Goal: Task Accomplishment & Management: Use online tool/utility

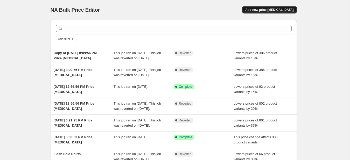
click at [269, 13] on button "Add new price change job" at bounding box center [269, 9] width 55 height 7
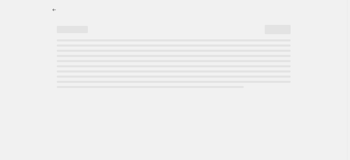
select select "percentage"
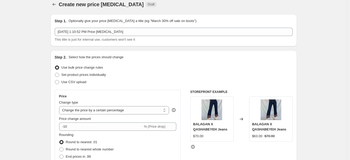
scroll to position [6, 0]
click at [86, 75] on span "Set product prices individually" at bounding box center [84, 75] width 45 height 4
click at [55, 73] on input "Set product prices individually" at bounding box center [55, 73] width 0 height 0
radio input "true"
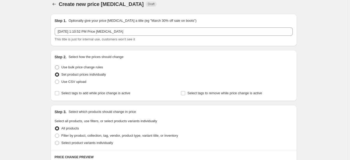
click at [75, 65] on span "Use bulk price change rules" at bounding box center [83, 67] width 42 height 4
click at [55, 65] on input "Use bulk price change rules" at bounding box center [55, 65] width 0 height 0
radio input "true"
select select "percentage"
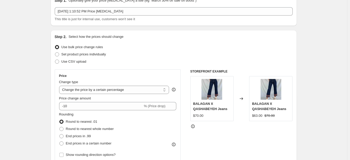
scroll to position [26, 0]
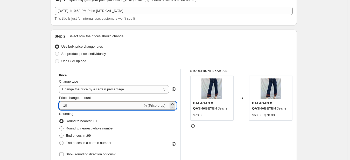
click at [86, 108] on input "-10" at bounding box center [101, 106] width 84 height 8
type input "-1"
type input "-40"
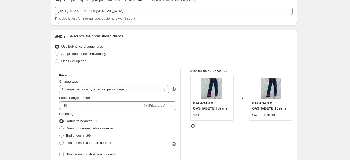
click at [121, 73] on div "Price Change type Change the price to a certain amount Change the price by a ce…" at bounding box center [118, 116] width 126 height 94
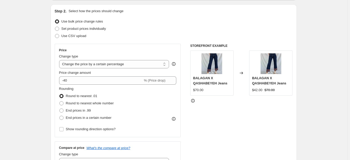
scroll to position [52, 0]
click at [79, 111] on span "End prices in .99" at bounding box center [78, 110] width 25 height 4
click at [60, 109] on input "End prices in .99" at bounding box center [59, 108] width 0 height 0
radio input "true"
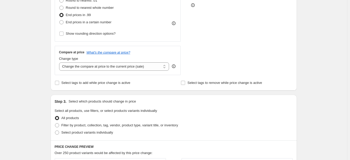
scroll to position [148, 0]
click at [93, 128] on span "Filter by product, collection, tag, vendor, product type, variant title, or inv…" at bounding box center [120, 125] width 117 height 5
click at [55, 124] on input "Filter by product, collection, tag, vendor, product type, variant title, or inv…" at bounding box center [55, 123] width 0 height 0
radio input "true"
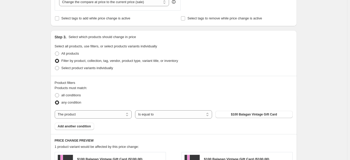
scroll to position [213, 0]
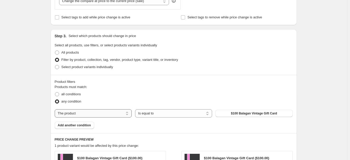
click at [115, 112] on select "The product The product's collection The product's tag The product's vendor The…" at bounding box center [93, 114] width 77 height 8
select select "product_status"
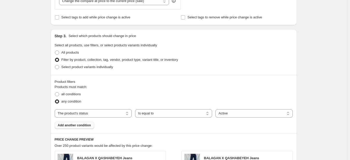
click at [79, 127] on span "Add another condition" at bounding box center [74, 126] width 33 height 4
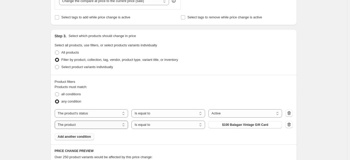
click at [101, 128] on select "The product The product's collection The product's tag The product's vendor The…" at bounding box center [92, 125] width 74 height 8
select select "collection"
click at [243, 125] on span "Bottoms" at bounding box center [245, 125] width 13 height 4
click at [78, 139] on span "Add another condition" at bounding box center [74, 137] width 33 height 4
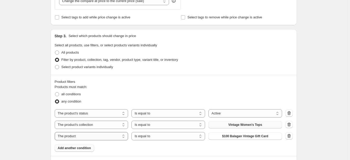
click at [98, 137] on select "The product The product's collection The product's tag The product's vendor The…" at bounding box center [92, 136] width 74 height 8
select select "inventory_quantity"
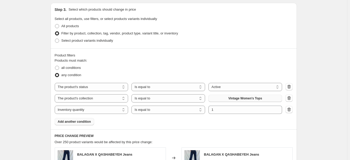
scroll to position [242, 0]
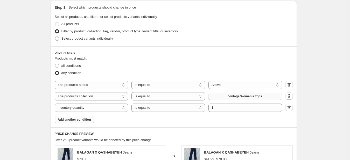
click at [79, 121] on span "Add another condition" at bounding box center [74, 120] width 33 height 4
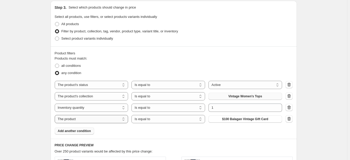
click at [83, 123] on select "The product The product's collection The product's tag The product's vendor The…" at bounding box center [92, 119] width 74 height 8
select select "tag"
click at [163, 121] on select "Is equal to Is not equal to" at bounding box center [169, 119] width 74 height 8
select select "not_equal"
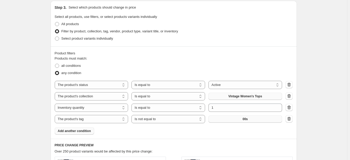
click at [225, 121] on button "00s" at bounding box center [246, 119] width 74 height 7
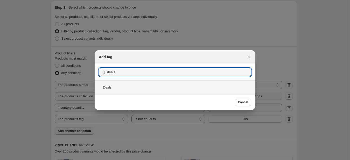
type input "deals"
click at [111, 86] on div "Deals" at bounding box center [175, 88] width 161 height 14
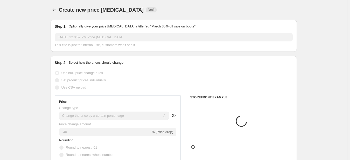
scroll to position [242, 0]
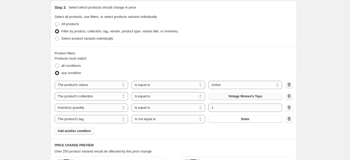
click at [80, 130] on span "Add another condition" at bounding box center [74, 131] width 33 height 4
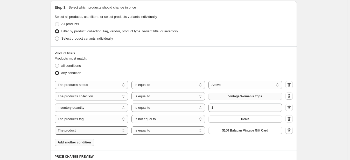
click at [90, 130] on select "The product The product's collection The product's tag The product's vendor The…" at bounding box center [92, 131] width 74 height 8
select select "tag"
click at [238, 132] on button "00s" at bounding box center [246, 130] width 74 height 7
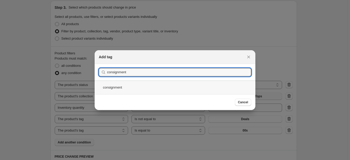
type input "consignment"
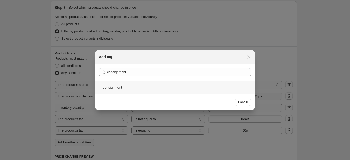
click at [145, 87] on div "consignment" at bounding box center [175, 88] width 161 height 14
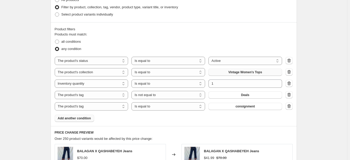
scroll to position [266, 0]
click at [59, 41] on span at bounding box center [57, 41] width 4 height 4
click at [55, 40] on input "all conditions" at bounding box center [55, 39] width 0 height 0
radio input "true"
click at [191, 108] on select "Is equal to Is not equal to" at bounding box center [169, 106] width 74 height 8
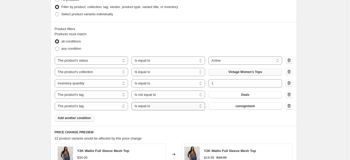
select select "not_equal"
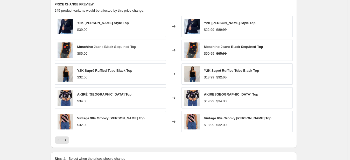
scroll to position [463, 0]
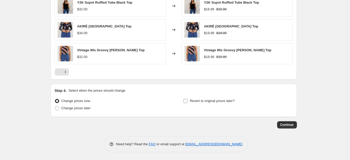
click at [209, 101] on span "Revert to original prices later?" at bounding box center [212, 101] width 45 height 4
click at [188, 101] on input "Revert to original prices later?" at bounding box center [185, 101] width 4 height 4
checkbox input "true"
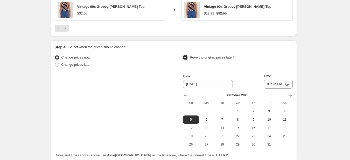
scroll to position [507, 0]
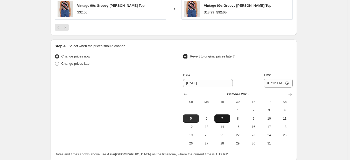
click at [226, 119] on span "7" at bounding box center [222, 119] width 11 height 4
type input "10/7/2025"
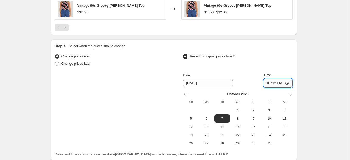
click at [272, 83] on input "13:12" at bounding box center [278, 83] width 29 height 9
type input "04:00"
click at [282, 89] on div "October 2025 Su Mo Tu We Th Fr Sa 1 2 3 4 5 6 7 8 9 10 11 12 13 14 15 16 17 18 …" at bounding box center [236, 118] width 114 height 60
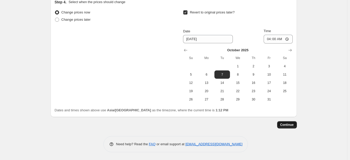
click at [291, 125] on span "Continue" at bounding box center [287, 125] width 13 height 4
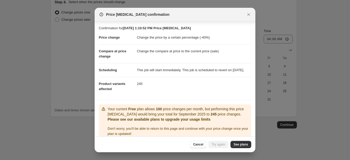
scroll to position [11, 0]
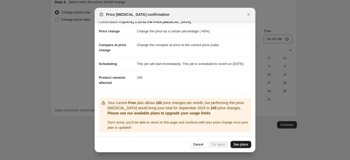
click at [241, 145] on span "See plans" at bounding box center [241, 145] width 15 height 4
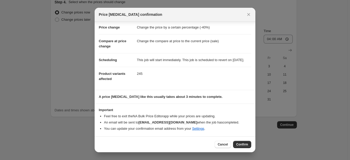
scroll to position [15, 0]
click at [237, 142] on button "Confirm" at bounding box center [242, 144] width 18 height 7
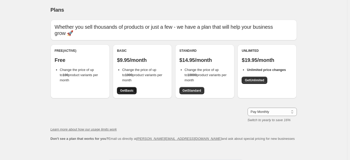
click at [128, 91] on span "Get Basic" at bounding box center [126, 91] width 13 height 4
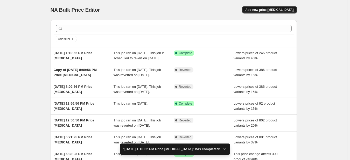
click at [274, 9] on span "Add new price [MEDICAL_DATA]" at bounding box center [270, 10] width 48 height 4
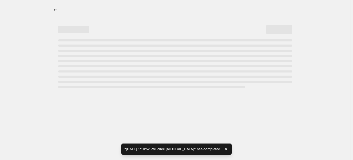
select select "percentage"
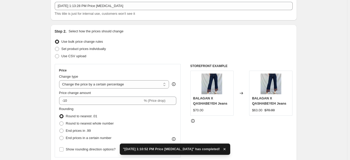
scroll to position [33, 0]
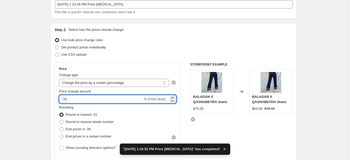
click at [89, 100] on input "-10" at bounding box center [101, 99] width 84 height 8
type input "-1"
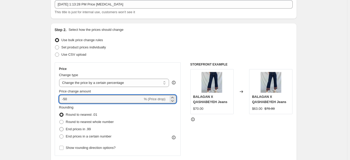
type input "-50"
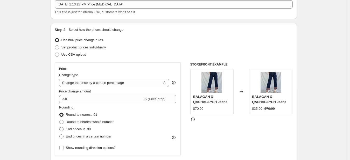
click at [78, 130] on span "End prices in .99" at bounding box center [78, 129] width 25 height 4
click at [60, 128] on input "End prices in .99" at bounding box center [59, 127] width 0 height 0
radio input "true"
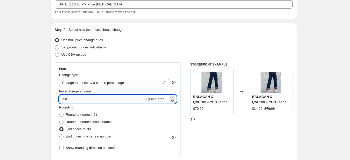
click at [77, 100] on input "-50" at bounding box center [101, 99] width 84 height 8
type input "-5"
type input "-40"
click at [156, 128] on div "Rounding Round to nearest .01 Round to nearest whole number End prices in .99 E…" at bounding box center [118, 122] width 118 height 35
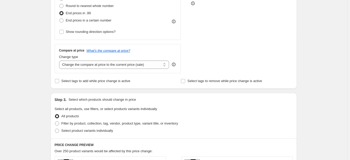
scroll to position [150, 0]
click at [99, 123] on span "Filter by product, collection, tag, vendor, product type, variant title, or inv…" at bounding box center [120, 123] width 117 height 4
click at [55, 121] on input "Filter by product, collection, tag, vendor, product type, variant title, or inv…" at bounding box center [55, 121] width 0 height 0
radio input "true"
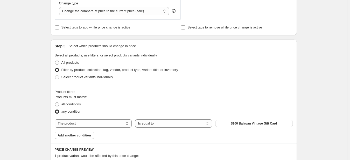
scroll to position [203, 0]
click at [103, 126] on select "The product The product's collection The product's tag The product's vendor The…" at bounding box center [93, 123] width 77 height 8
select select "inventory_quantity"
click at [86, 135] on span "Add another condition" at bounding box center [74, 135] width 33 height 4
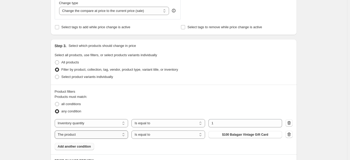
click at [99, 135] on select "The product The product's collection The product's tag The product's vendor The…" at bounding box center [92, 135] width 74 height 8
select select "collection"
click at [233, 135] on button "Bottoms" at bounding box center [246, 134] width 74 height 7
click at [87, 147] on span "Add another condition" at bounding box center [74, 147] width 33 height 4
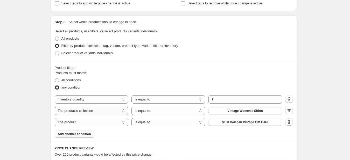
scroll to position [229, 0]
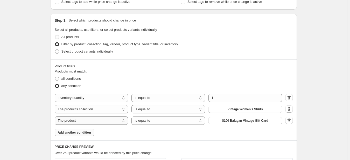
click at [101, 124] on select "The product The product's collection The product's tag The product's vendor The…" at bounding box center [92, 121] width 74 height 8
select select "product_status"
click at [86, 134] on span "Add another condition" at bounding box center [74, 133] width 33 height 4
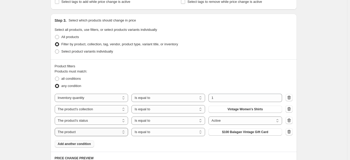
click at [87, 136] on select "The product The product's collection The product's tag The product's vendor The…" at bounding box center [92, 132] width 74 height 8
select select "collection"
click at [166, 135] on select "Is equal to Is not equal to" at bounding box center [169, 132] width 74 height 8
select select "not_equal"
click at [223, 134] on button "Bottoms" at bounding box center [246, 132] width 74 height 7
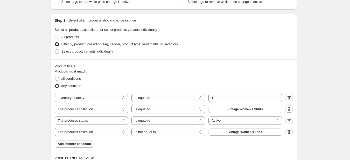
scroll to position [268, 0]
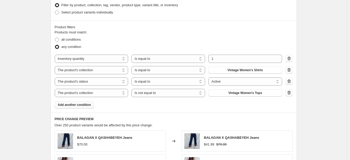
click at [76, 107] on span "Add another condition" at bounding box center [74, 105] width 33 height 4
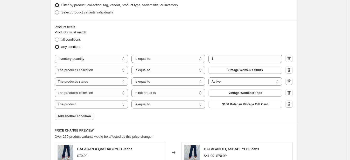
click at [77, 115] on span "Add another condition" at bounding box center [74, 116] width 33 height 4
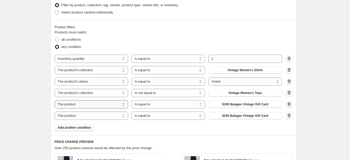
click at [93, 107] on select "The product The product's collection The product's tag The product's vendor The…" at bounding box center [92, 104] width 74 height 8
select select "tag"
click at [184, 104] on select "Is equal to Is not equal to" at bounding box center [169, 104] width 74 height 8
select select "not_equal"
click at [223, 104] on button "00s" at bounding box center [246, 104] width 74 height 7
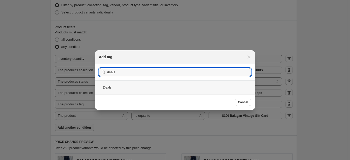
type input "deals"
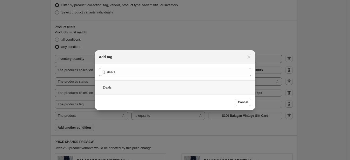
click at [123, 85] on div "Deals" at bounding box center [175, 88] width 161 height 14
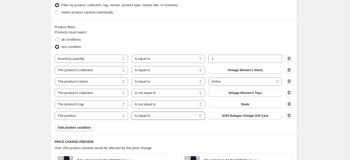
click at [153, 115] on select "Is equal to Is not equal to" at bounding box center [169, 116] width 74 height 8
select select "not_equal"
click at [224, 115] on button "$100 Balagan Vintage Gift Card" at bounding box center [246, 115] width 74 height 7
click at [92, 115] on select "The product The product's collection The product's tag The product's vendor The…" at bounding box center [92, 116] width 74 height 8
select select "tag"
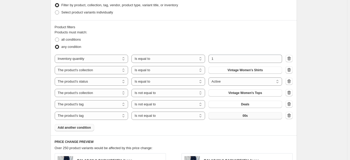
click at [224, 117] on button "00s" at bounding box center [246, 115] width 74 height 7
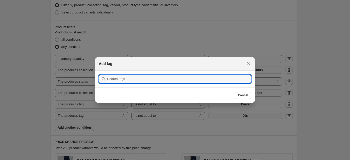
scroll to position [0, 0]
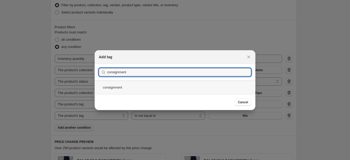
type input "consignment"
click at [131, 86] on div "consignment" at bounding box center [175, 88] width 161 height 14
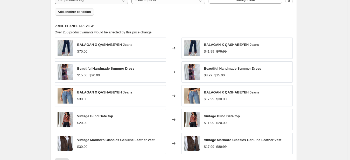
scroll to position [474, 0]
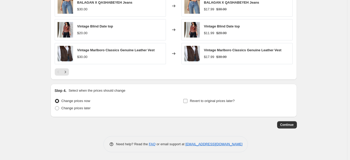
click at [188, 104] on label "Revert to original prices later?" at bounding box center [209, 101] width 52 height 7
click at [188, 103] on input "Revert to original prices later?" at bounding box center [185, 101] width 4 height 4
checkbox input "true"
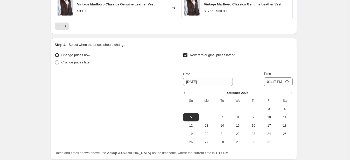
scroll to position [521, 0]
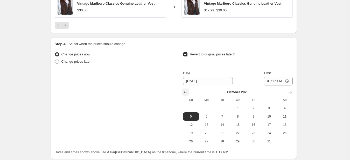
click at [188, 93] on icon "Show previous month, September 2025" at bounding box center [185, 92] width 5 height 5
click at [291, 90] on icon "Show next month, October 2025" at bounding box center [290, 92] width 5 height 5
click at [240, 108] on span "1" at bounding box center [237, 108] width 11 height 4
type input "[DATE]"
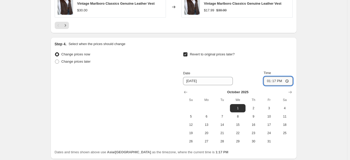
click at [275, 82] on input "13:17" at bounding box center [278, 81] width 29 height 9
click at [269, 80] on input "13:17" at bounding box center [278, 81] width 29 height 9
type input "04:00"
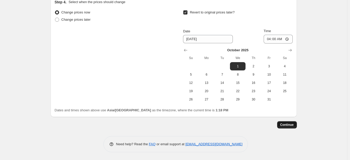
click at [292, 124] on span "Continue" at bounding box center [287, 125] width 13 height 4
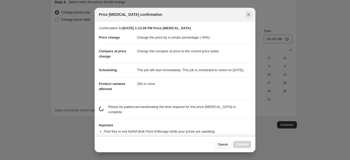
click at [247, 15] on icon "Close" at bounding box center [248, 14] width 5 height 5
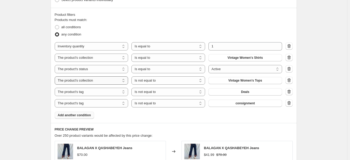
scroll to position [272, 0]
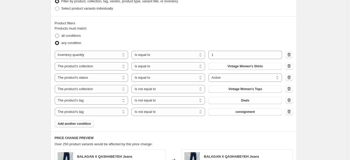
click at [57, 35] on span at bounding box center [57, 36] width 4 height 4
click at [55, 34] on input "all conditions" at bounding box center [55, 34] width 0 height 0
radio input "true"
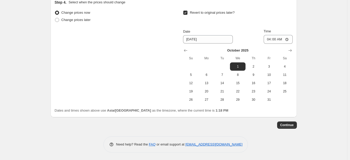
scroll to position [564, 0]
click at [289, 123] on button "Continue" at bounding box center [287, 124] width 20 height 7
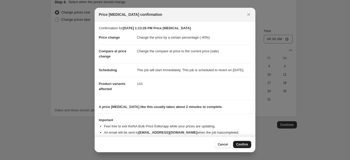
click at [240, 145] on span "Confirm" at bounding box center [242, 145] width 12 height 4
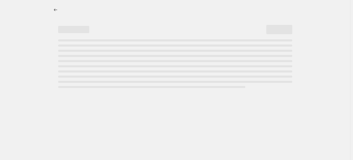
select select "percentage"
select select "inventory_quantity"
select select "collection"
select select "product_status"
select select "collection"
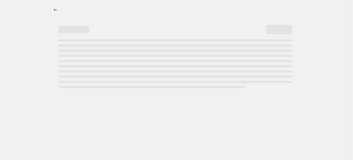
select select "not_equal"
select select "tag"
select select "not_equal"
select select "tag"
select select "not_equal"
